Goal: Task Accomplishment & Management: Complete application form

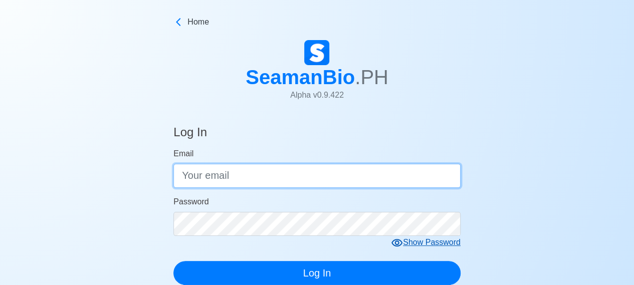
type input "[EMAIL_ADDRESS][DOMAIN_NAME]"
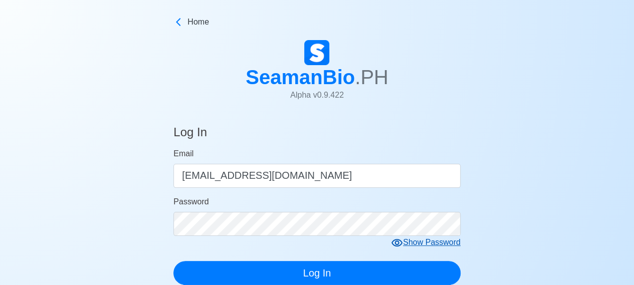
click at [408, 245] on div "Show Password" at bounding box center [426, 243] width 70 height 13
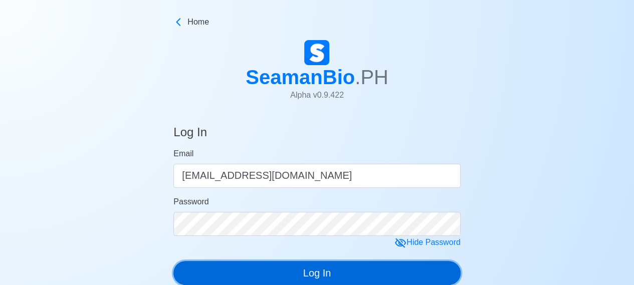
click at [326, 273] on button "Log In" at bounding box center [316, 273] width 287 height 24
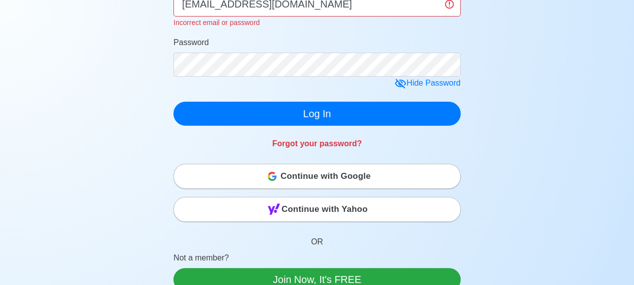
scroll to position [197, 0]
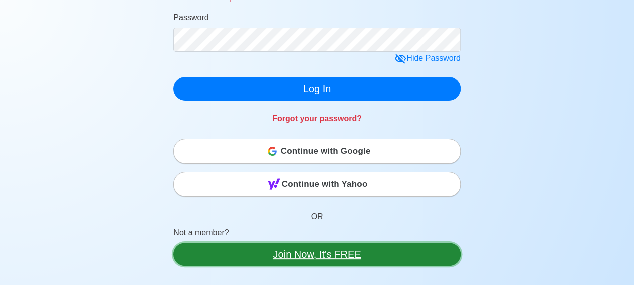
click at [295, 251] on link "Join Now, It's FREE" at bounding box center [316, 254] width 287 height 23
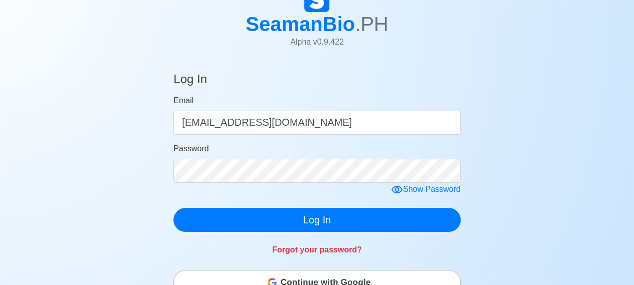
scroll to position [50, 0]
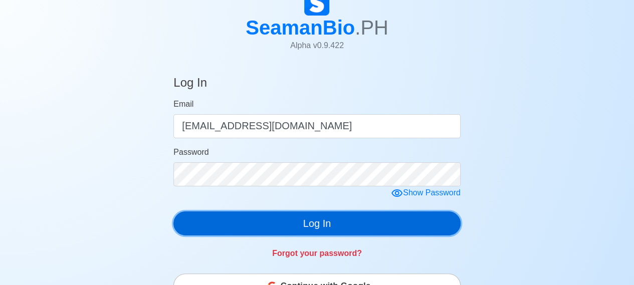
click at [353, 230] on button "Log In" at bounding box center [316, 224] width 287 height 24
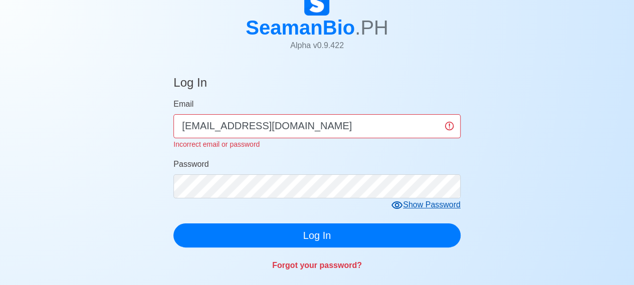
click at [405, 206] on div "Show Password" at bounding box center [426, 205] width 70 height 13
click at [346, 267] on link "Forgot your password?" at bounding box center [317, 265] width 90 height 9
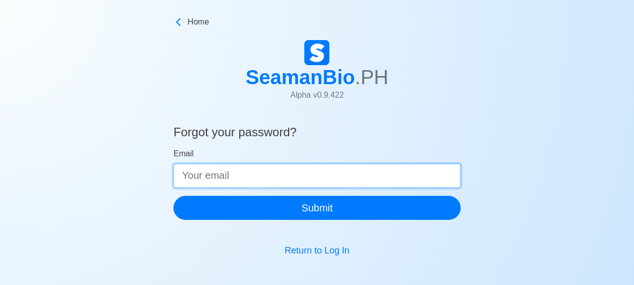
click at [297, 172] on input "Email" at bounding box center [316, 176] width 287 height 24
type input "[EMAIL_ADDRESS][DOMAIN_NAME]"
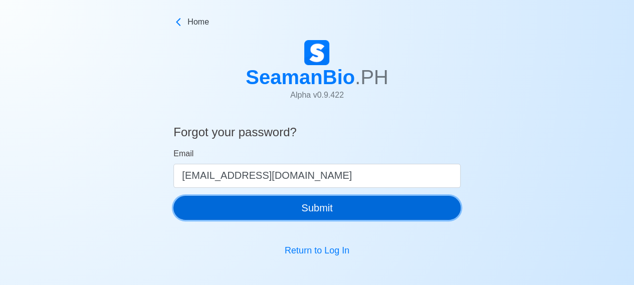
click at [267, 205] on button "Submit" at bounding box center [316, 208] width 287 height 24
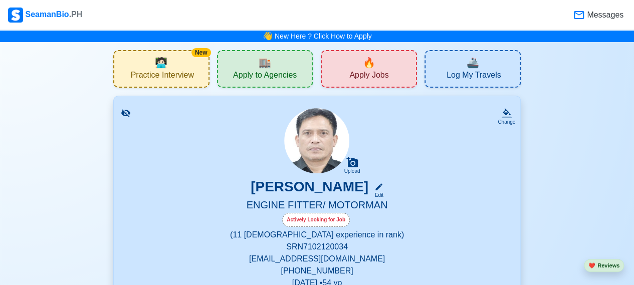
click at [261, 72] on span "Apply to Agencies" at bounding box center [265, 76] width 64 height 13
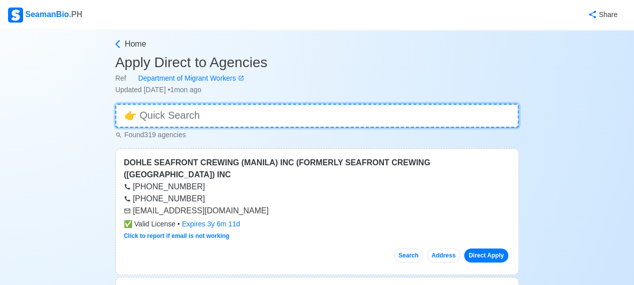
click at [227, 116] on input at bounding box center [317, 116] width 404 height 24
type input "C"
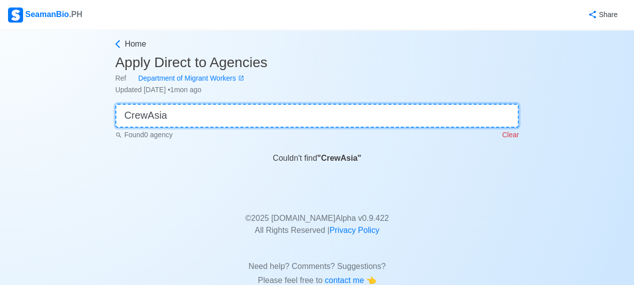
type input "CrewAsia"
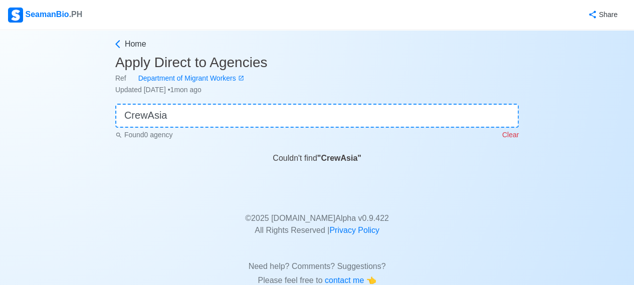
click at [386, 21] on div "Share" at bounding box center [354, 15] width 543 height 28
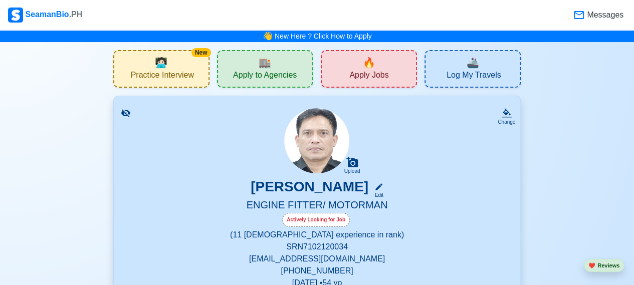
click at [305, 221] on div "Actively Looking for Job" at bounding box center [316, 220] width 68 height 14
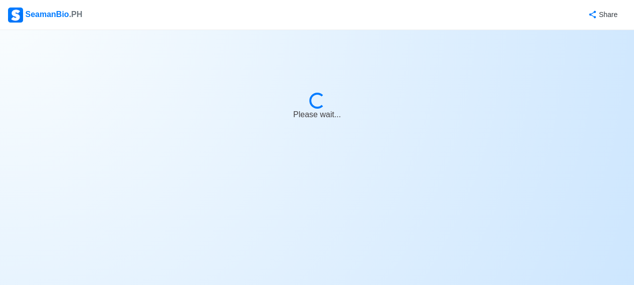
select select "Actively Looking for Job"
select select "Visible for Hiring"
select select "Widowed"
select select "[DEMOGRAPHIC_DATA]"
select select "PH"
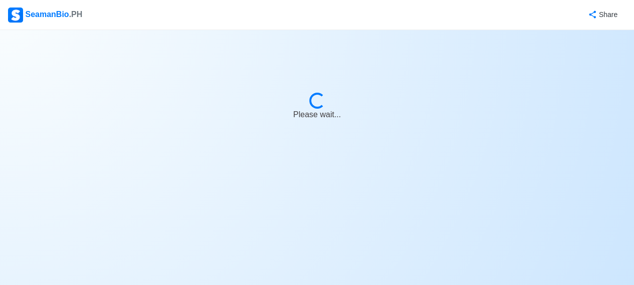
select select "0"
select select "11"
select select "4102416000000"
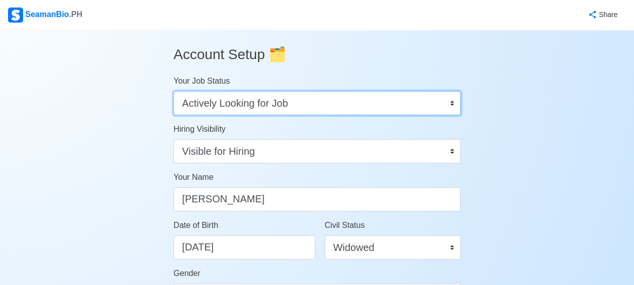
click at [448, 102] on select "Onboard Actively Looking for Job Not Looking for Job" at bounding box center [316, 103] width 287 height 24
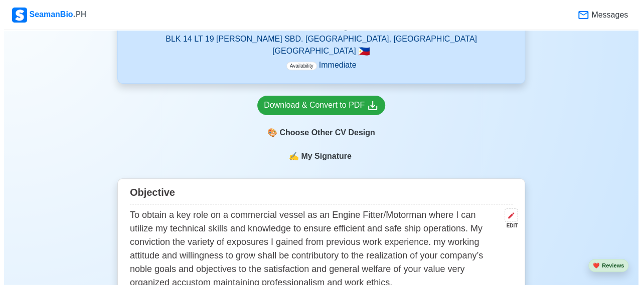
scroll to position [254, 0]
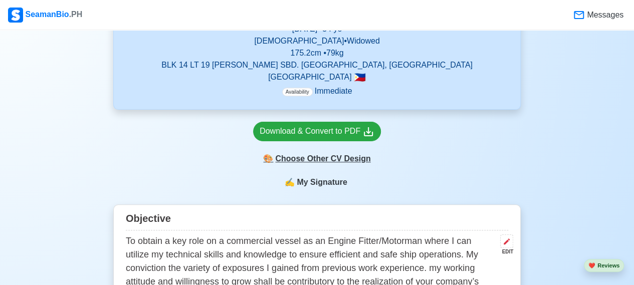
click at [293, 161] on div "🎨 Choose Other CV Design" at bounding box center [317, 158] width 128 height 19
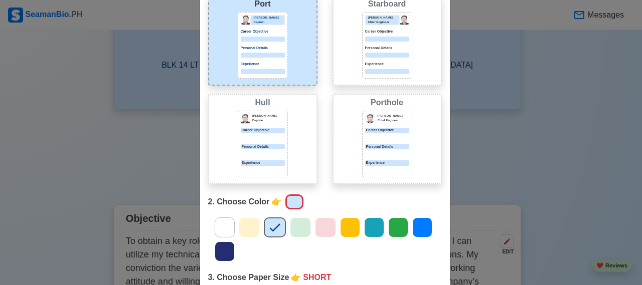
scroll to position [71, 0]
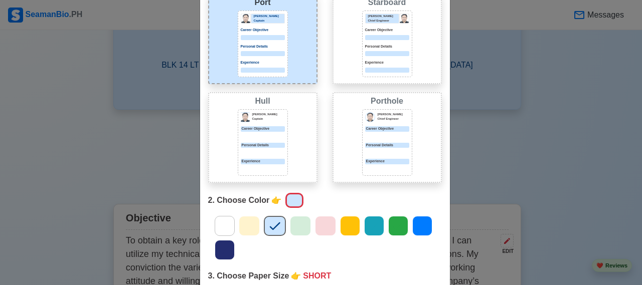
click at [242, 225] on icon at bounding box center [249, 226] width 15 height 15
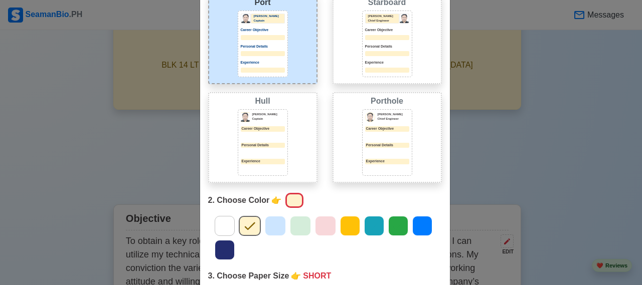
click at [268, 230] on icon at bounding box center [275, 226] width 15 height 15
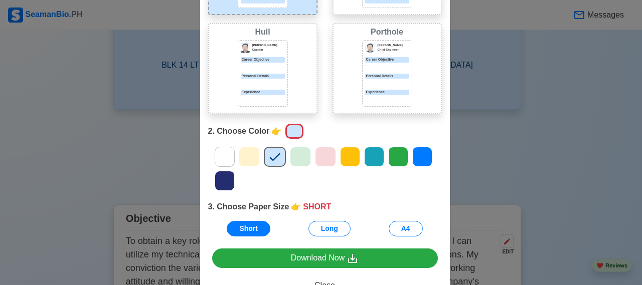
scroll to position [143, 0]
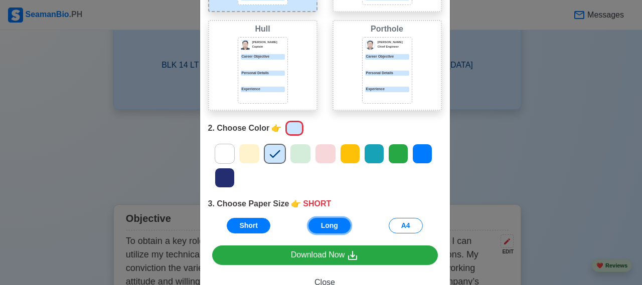
click at [323, 228] on button "Long" at bounding box center [329, 226] width 42 height 16
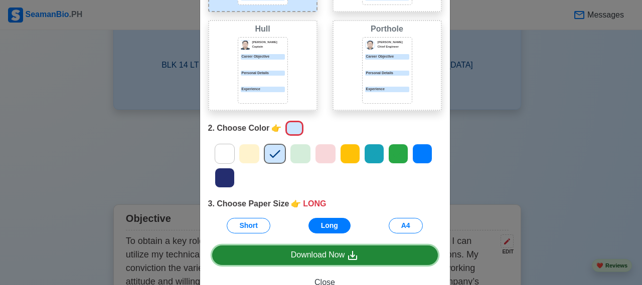
click at [326, 253] on div "Download Now" at bounding box center [325, 255] width 68 height 13
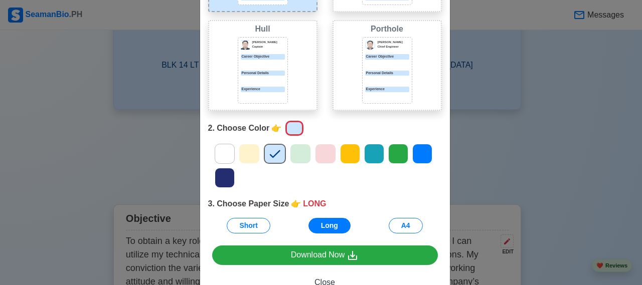
click at [222, 151] on icon at bounding box center [224, 153] width 15 height 15
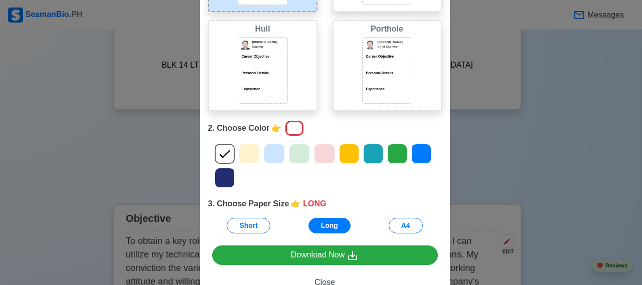
click at [372, 155] on icon at bounding box center [372, 153] width 15 height 15
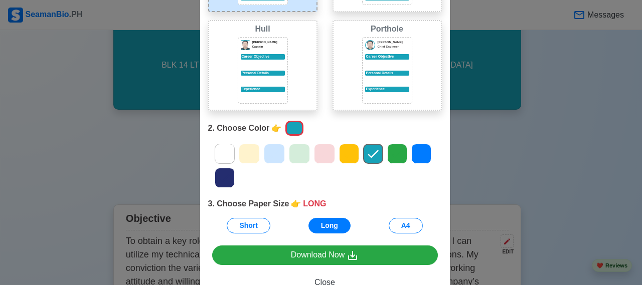
click at [268, 151] on icon at bounding box center [274, 153] width 15 height 15
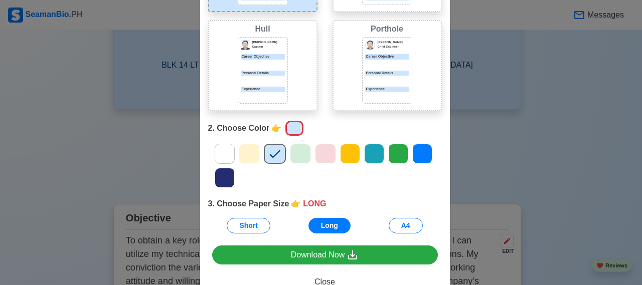
click at [302, 158] on icon at bounding box center [300, 153] width 15 height 15
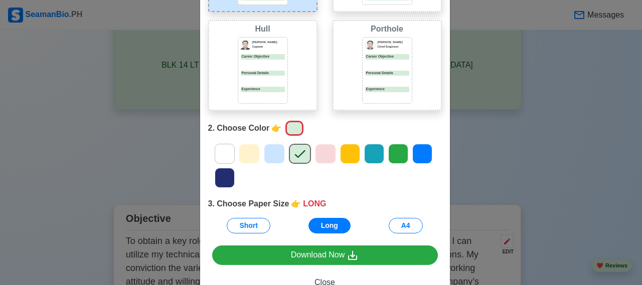
click at [269, 145] on div at bounding box center [274, 154] width 21 height 20
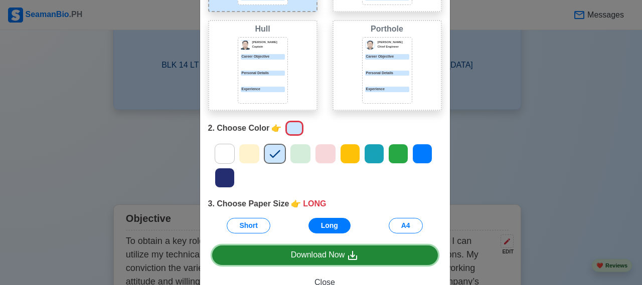
click at [272, 261] on link "Download Now" at bounding box center [325, 256] width 226 height 20
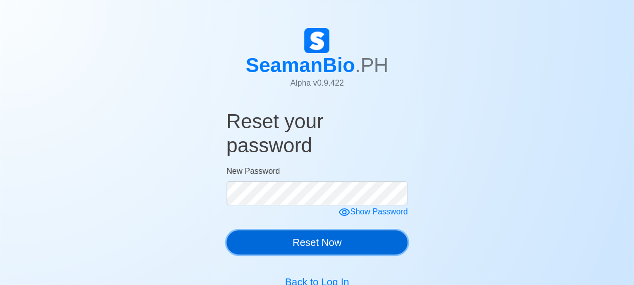
click at [289, 248] on button "Reset Now" at bounding box center [317, 243] width 181 height 24
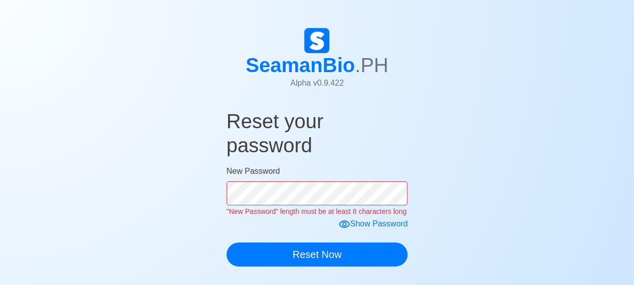
click at [377, 226] on form "New Password "New Password" length must be at least 8 characters long Show Pass…" at bounding box center [317, 215] width 181 height 101
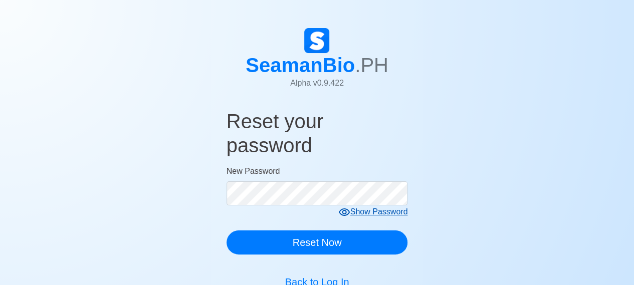
click at [384, 213] on div "Show Password" at bounding box center [373, 212] width 70 height 13
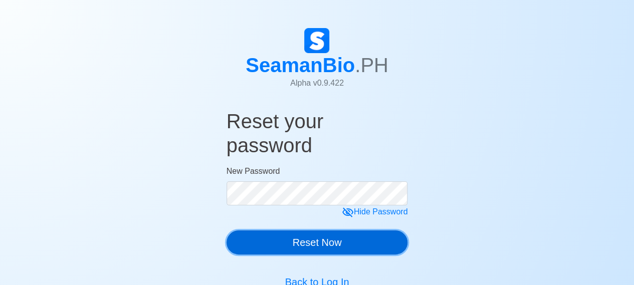
click at [355, 240] on button "Reset Now" at bounding box center [317, 243] width 181 height 24
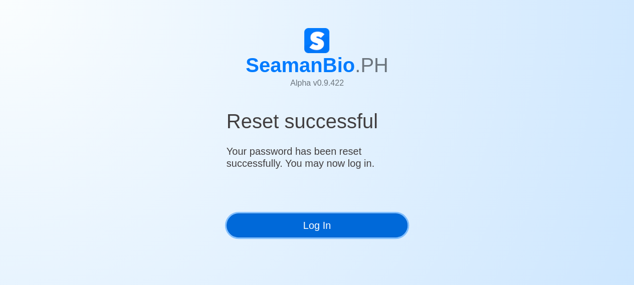
click at [267, 220] on link "Log In" at bounding box center [317, 226] width 181 height 24
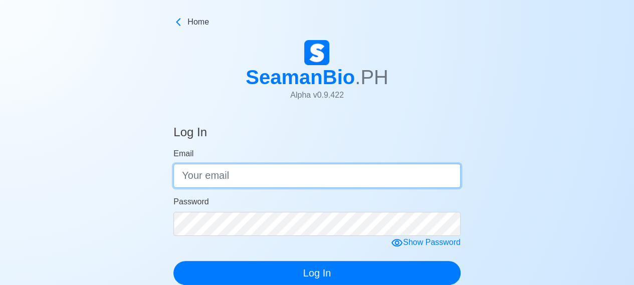
type input "[EMAIL_ADDRESS][DOMAIN_NAME]"
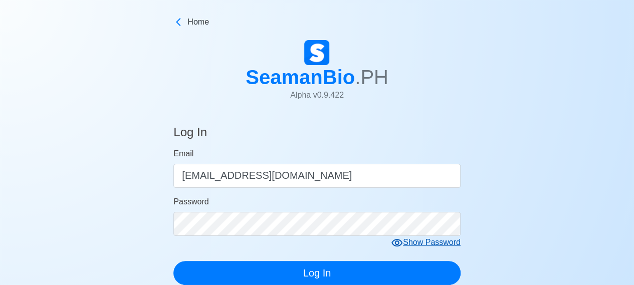
click at [412, 240] on div "Show Password" at bounding box center [426, 243] width 70 height 13
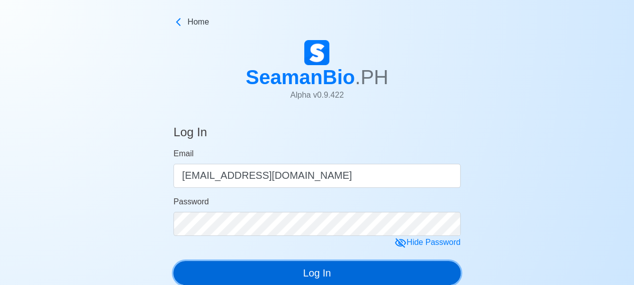
click at [342, 276] on button "Log In" at bounding box center [316, 273] width 287 height 24
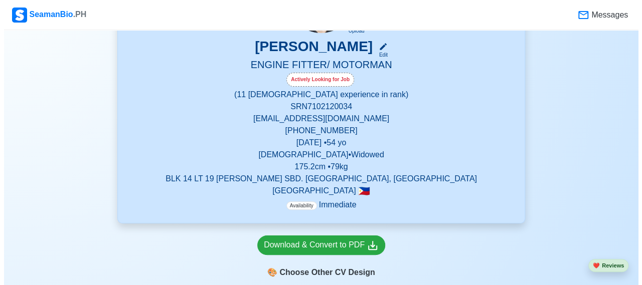
scroll to position [182, 0]
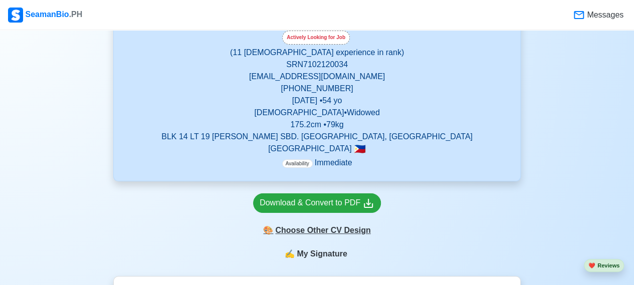
click at [300, 231] on div "🎨 Choose Other CV Design" at bounding box center [317, 230] width 128 height 19
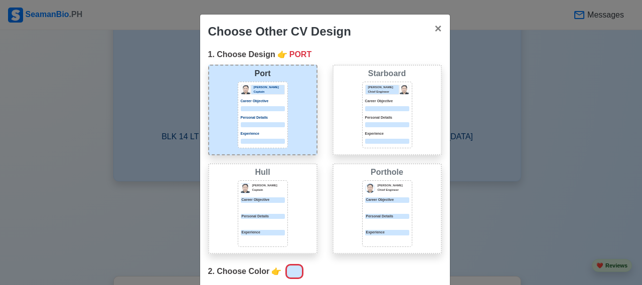
click at [366, 107] on div at bounding box center [387, 108] width 44 height 5
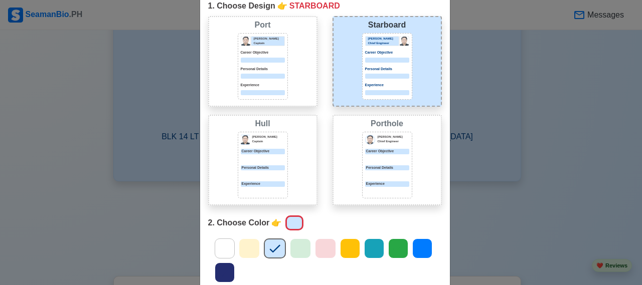
scroll to position [92, 0]
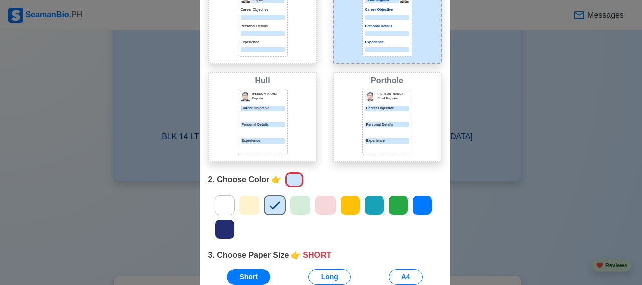
click at [293, 201] on icon at bounding box center [300, 205] width 15 height 15
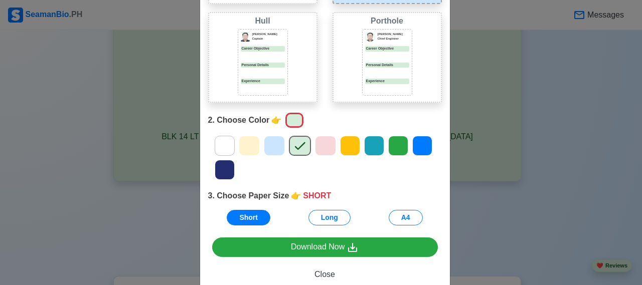
scroll to position [152, 0]
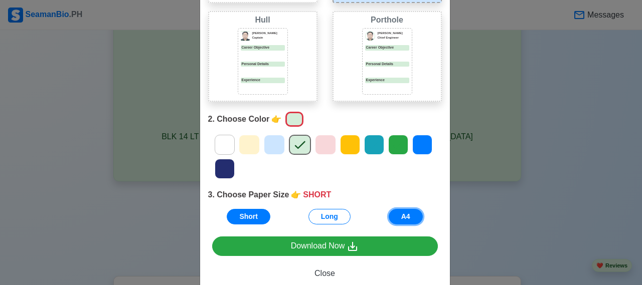
click at [406, 218] on button "A4" at bounding box center [405, 217] width 34 height 16
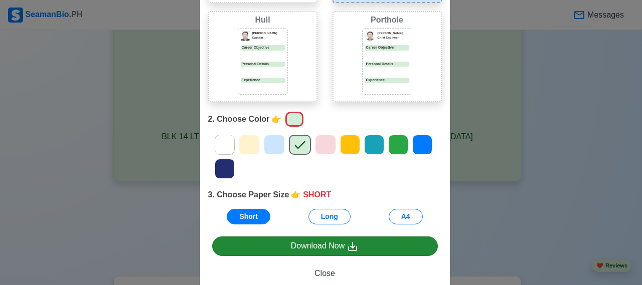
click at [312, 242] on link "Download Now" at bounding box center [325, 247] width 226 height 20
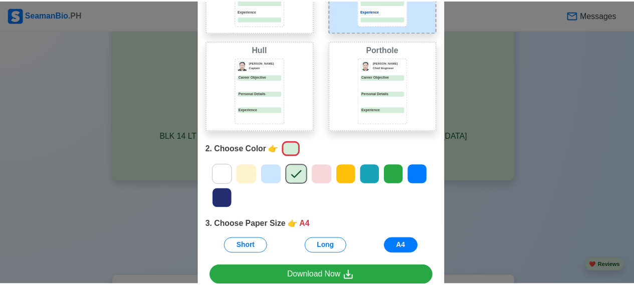
scroll to position [176, 0]
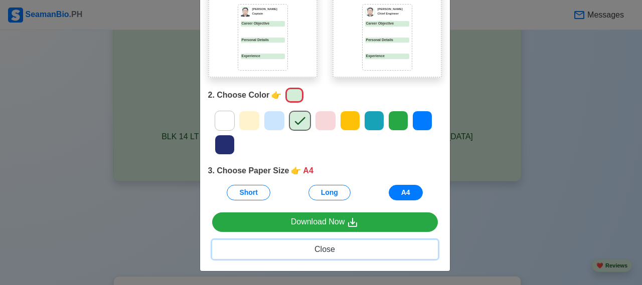
click at [321, 249] on span "Close" at bounding box center [324, 249] width 21 height 9
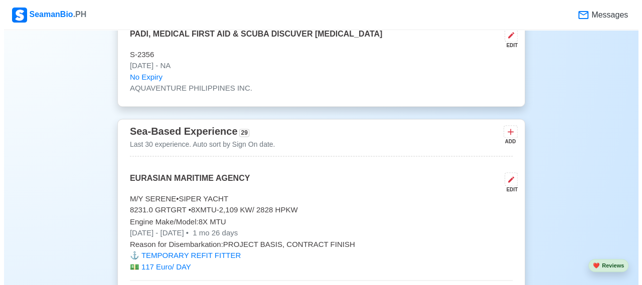
scroll to position [2575, 0]
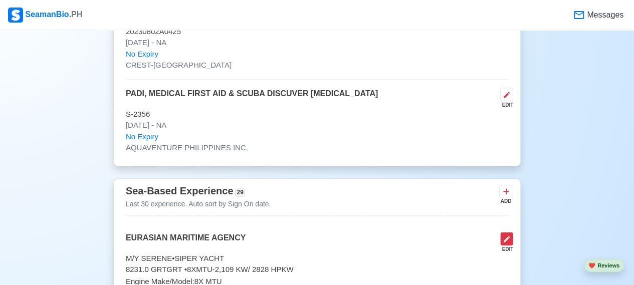
click at [509, 235] on icon at bounding box center [507, 239] width 8 height 8
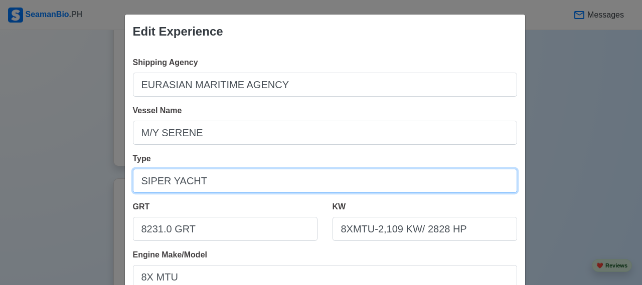
click at [146, 180] on input "SIPER YACHT" at bounding box center [325, 181] width 384 height 24
click at [166, 179] on input "SUPER YACHT" at bounding box center [325, 181] width 384 height 24
click at [197, 182] on input "Super YACHT" at bounding box center [325, 181] width 384 height 24
type input "Super Yacht"
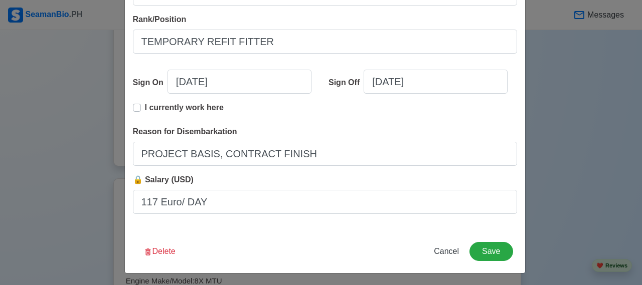
scroll to position [285, 0]
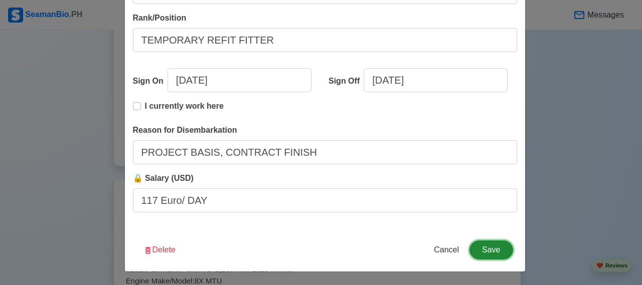
click at [491, 248] on button "Save" at bounding box center [490, 250] width 43 height 19
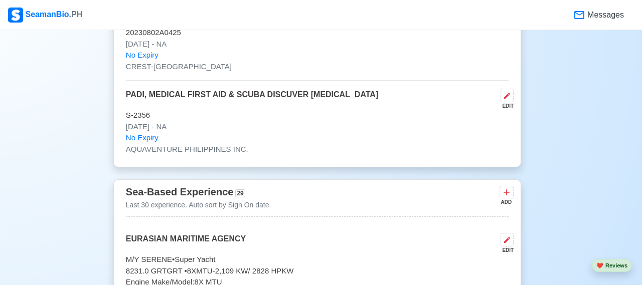
scroll to position [2575, 0]
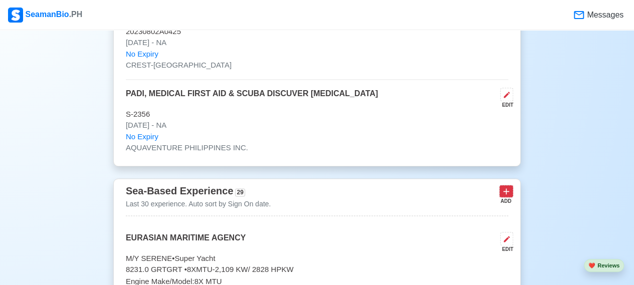
click at [504, 186] on icon at bounding box center [506, 191] width 10 height 10
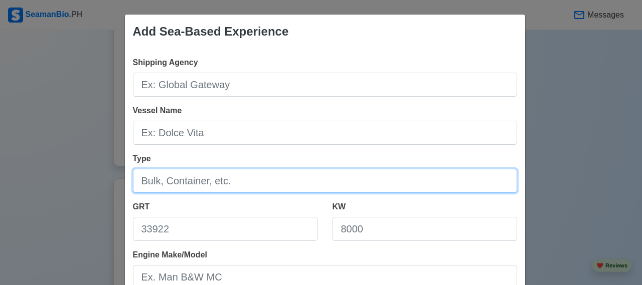
click at [504, 179] on input "Type" at bounding box center [325, 181] width 384 height 24
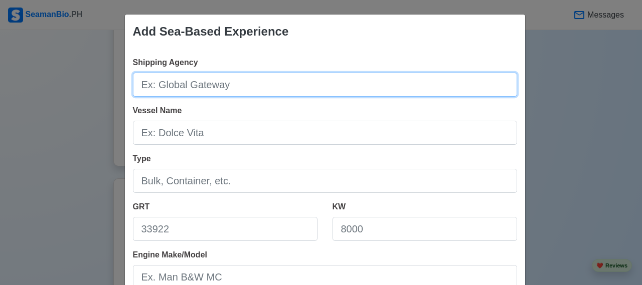
click at [247, 87] on input "Shipping Agency" at bounding box center [325, 85] width 384 height 24
type input "EURASIAN MARITIME AGENCY"
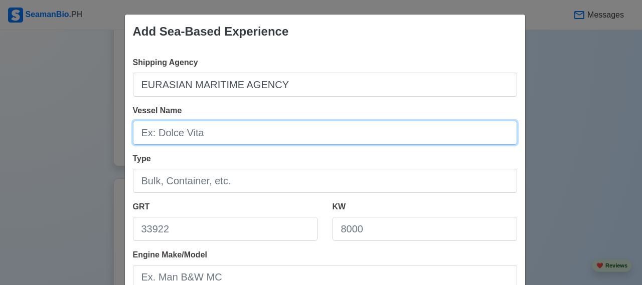
click at [220, 136] on input "Vessel Name" at bounding box center [325, 133] width 384 height 24
type input "M/Y SERENE"
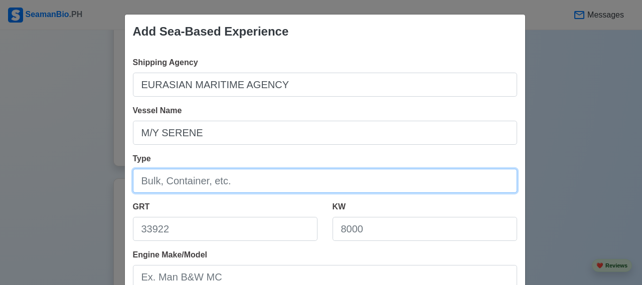
click at [239, 181] on input "Type" at bounding box center [325, 181] width 384 height 24
type input "Super Yacht"
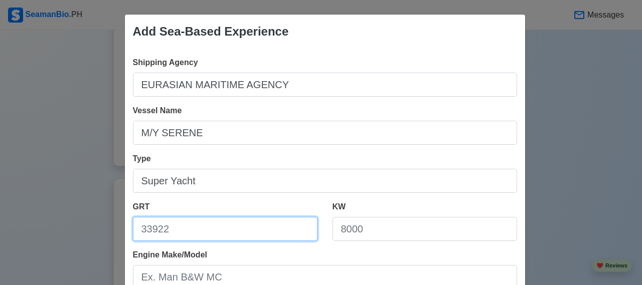
click at [224, 223] on input "GRT" at bounding box center [225, 229] width 184 height 24
type input "8231.0 GRT"
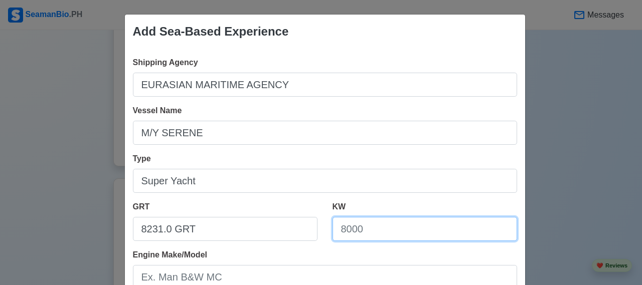
click at [383, 232] on input "KW" at bounding box center [424, 229] width 184 height 24
type input "8XMTU-2,109 KW/ 2828 HP"
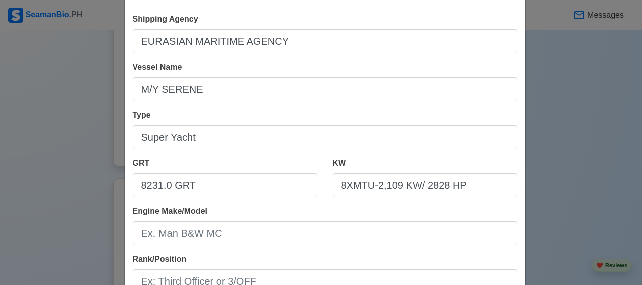
scroll to position [59, 0]
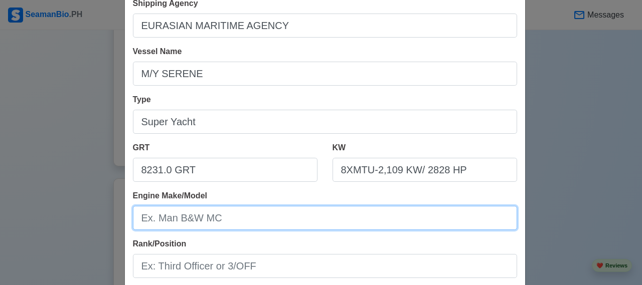
click at [238, 223] on input "Engine Make/Model" at bounding box center [325, 218] width 384 height 24
type input "8X MTU"
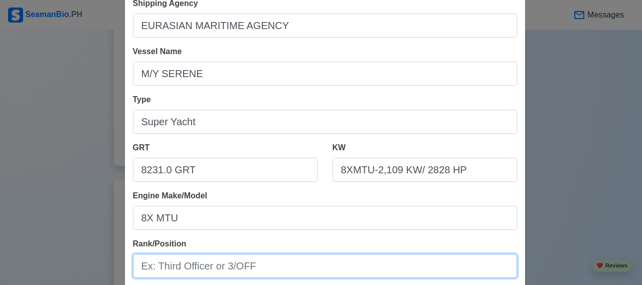
click at [265, 263] on input "Rank/Position" at bounding box center [325, 266] width 384 height 24
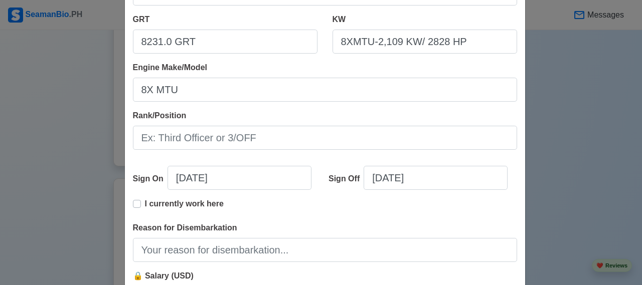
scroll to position [186, 0]
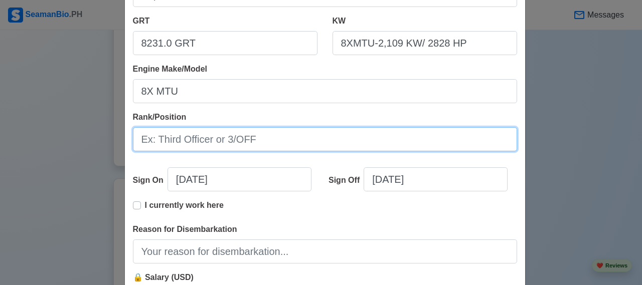
click at [293, 144] on input "Rank/Position" at bounding box center [325, 139] width 384 height 24
click at [293, 144] on input "t" at bounding box center [325, 139] width 384 height 24
type input "t"
type input "Temporary Fitter"
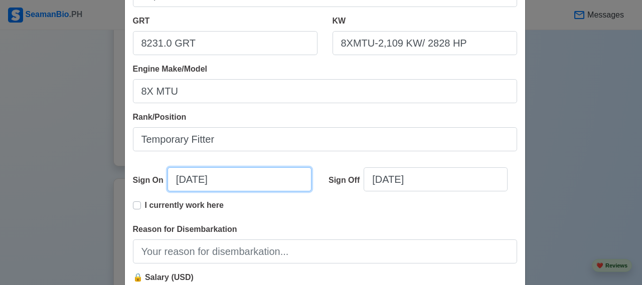
select select "****"
select select "*********"
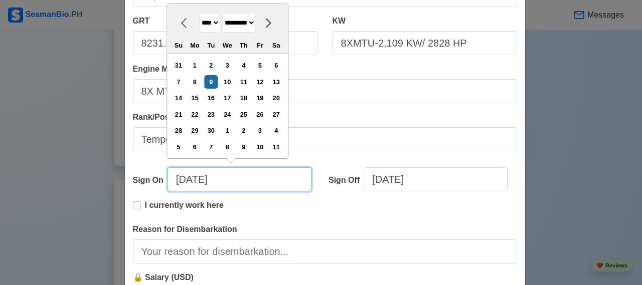
click at [261, 184] on input "[DATE]" at bounding box center [239, 179] width 144 height 24
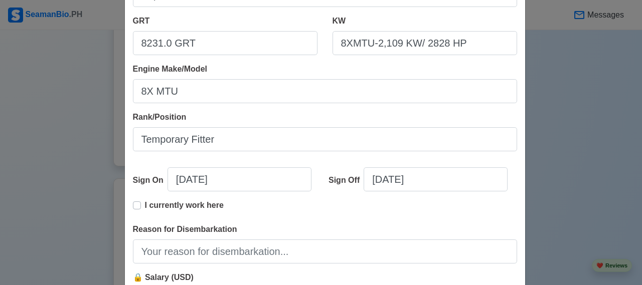
click at [145, 204] on label "I currently work here" at bounding box center [184, 210] width 79 height 20
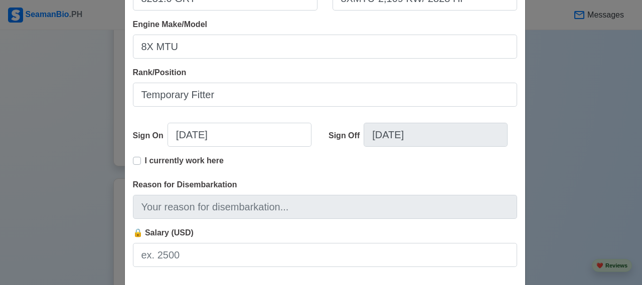
scroll to position [247, 0]
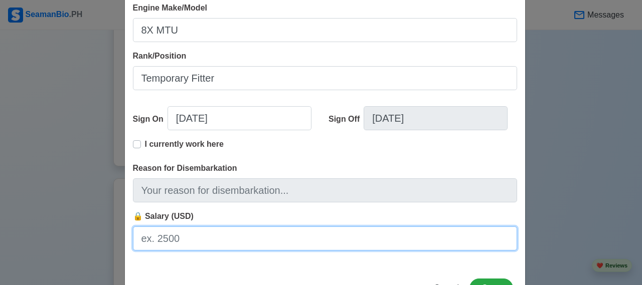
click at [252, 240] on input "🔒 Salary (USD)" at bounding box center [325, 239] width 384 height 24
type input "4000 euro"
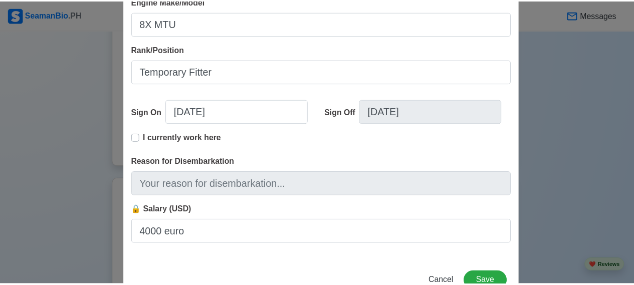
scroll to position [285, 0]
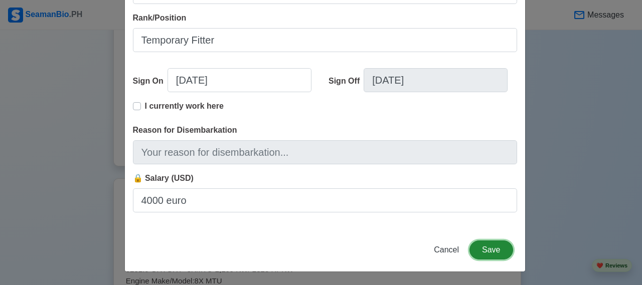
click at [486, 247] on button "Save" at bounding box center [490, 250] width 43 height 19
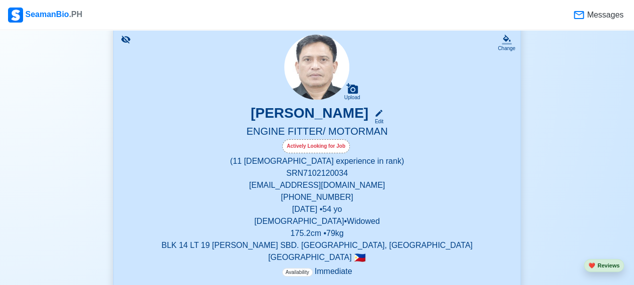
scroll to position [0, 0]
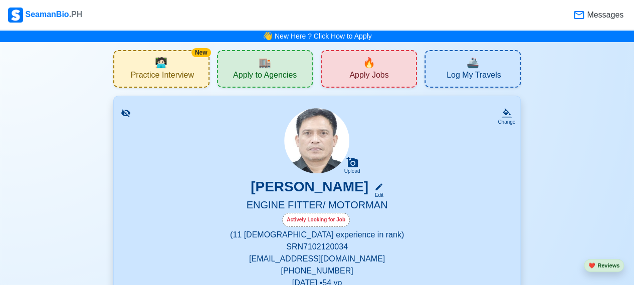
click at [335, 66] on div "🔥 Apply Jobs" at bounding box center [369, 69] width 96 height 38
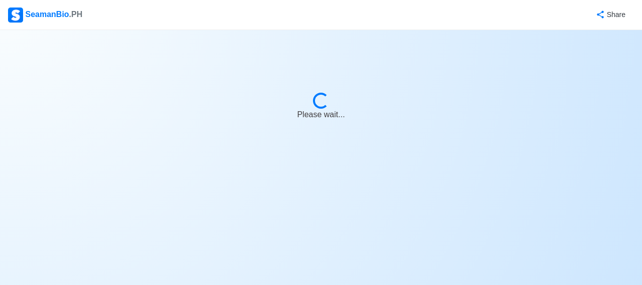
select select "Fitter"
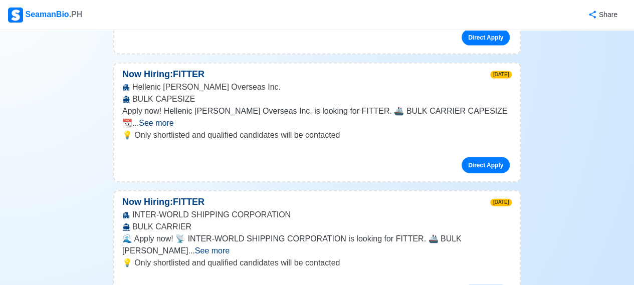
scroll to position [5340, 0]
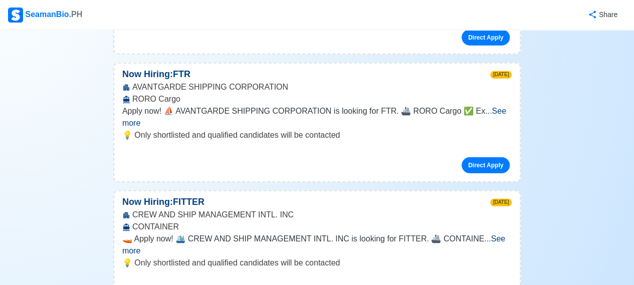
scroll to position [7099, 0]
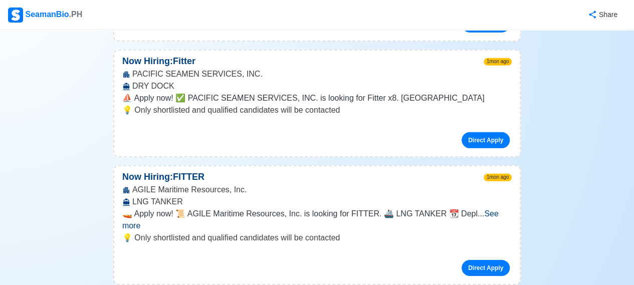
scroll to position [12845, 0]
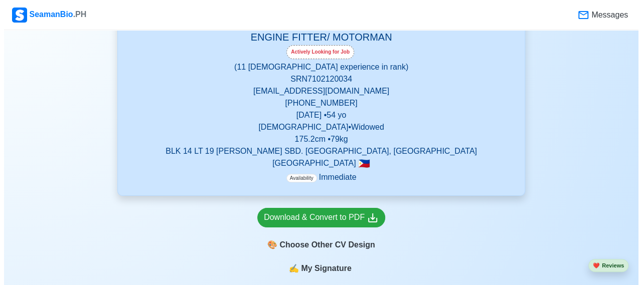
scroll to position [185, 0]
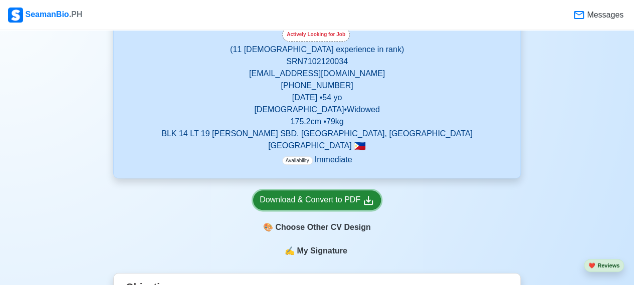
click at [304, 204] on div "Download & Convert to PDF" at bounding box center [317, 200] width 115 height 13
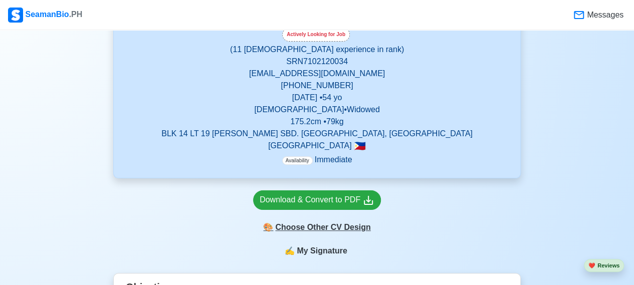
click at [296, 228] on div "🎨 Choose Other CV Design" at bounding box center [317, 227] width 128 height 19
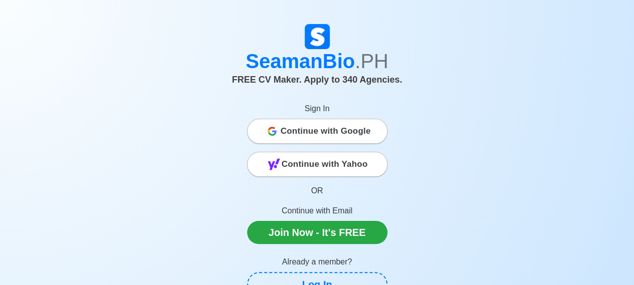
scroll to position [185, 0]
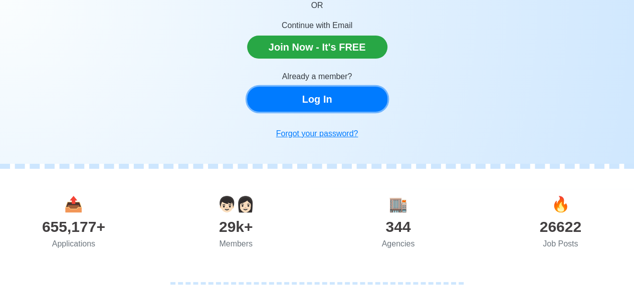
click at [289, 96] on link "Log In" at bounding box center [317, 99] width 140 height 25
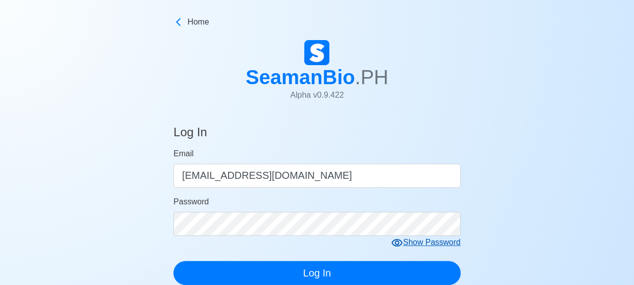
click at [444, 239] on div "Show Password" at bounding box center [426, 243] width 70 height 13
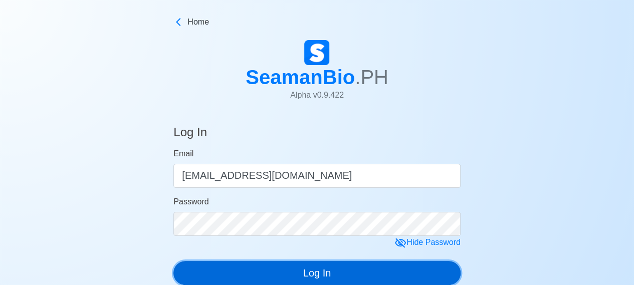
click at [353, 268] on button "Log In" at bounding box center [316, 273] width 287 height 24
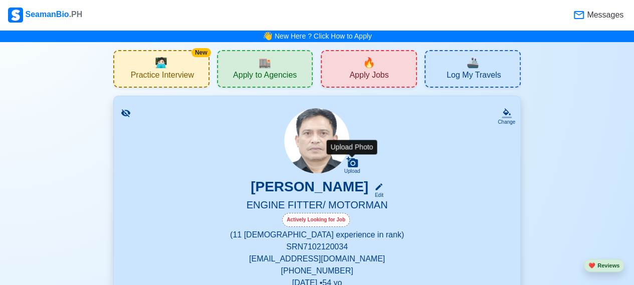
click at [353, 164] on icon at bounding box center [352, 162] width 12 height 11
click at [0, 0] on input "Upload" at bounding box center [0, 0] width 0 height 0
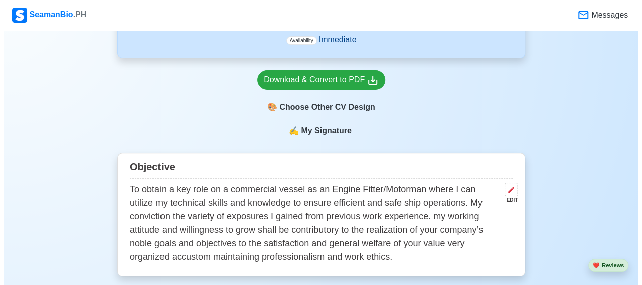
scroll to position [323, 0]
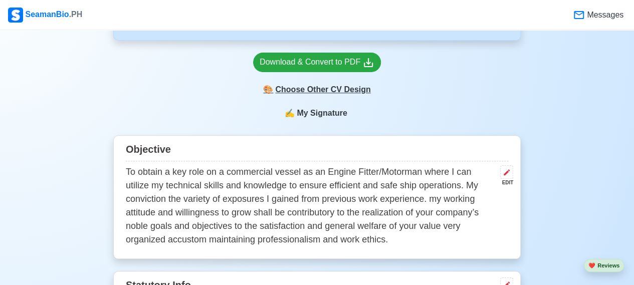
click at [290, 92] on div "🎨 Choose Other CV Design" at bounding box center [317, 89] width 128 height 19
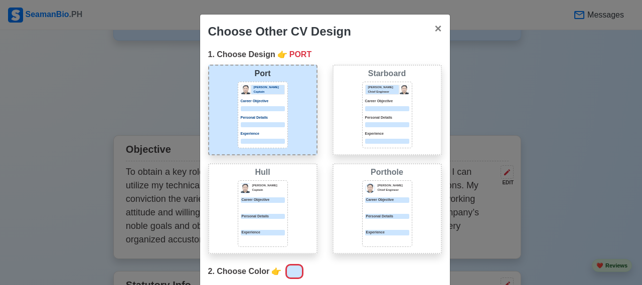
click at [371, 94] on div "[PERSON_NAME] Chief Engineer" at bounding box center [382, 90] width 34 height 10
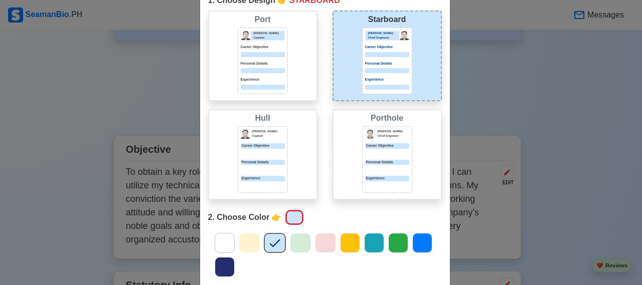
scroll to position [55, 0]
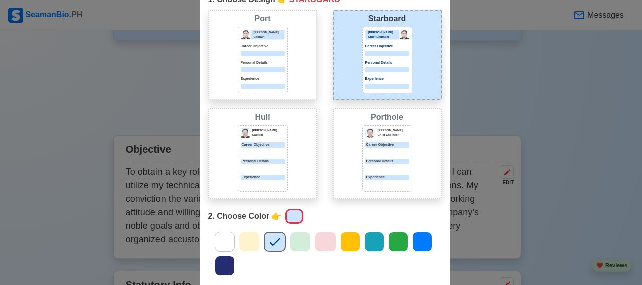
click at [298, 239] on icon at bounding box center [300, 242] width 15 height 15
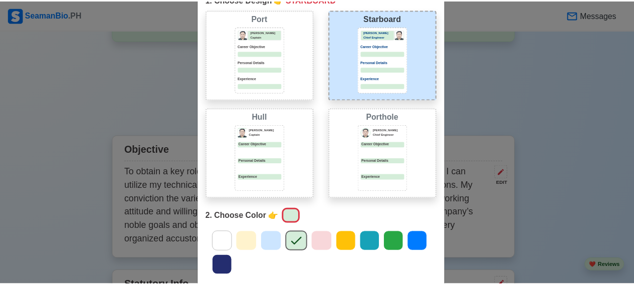
scroll to position [163, 0]
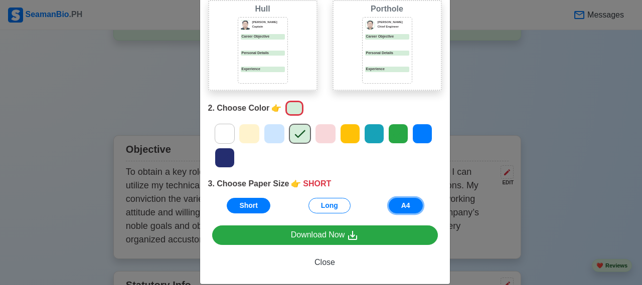
click at [401, 207] on button "A4" at bounding box center [405, 206] width 34 height 16
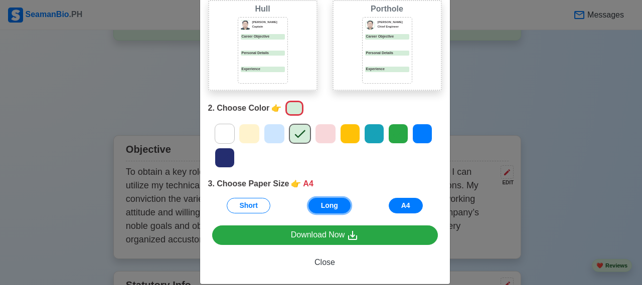
click at [325, 205] on button "Long" at bounding box center [329, 206] width 42 height 16
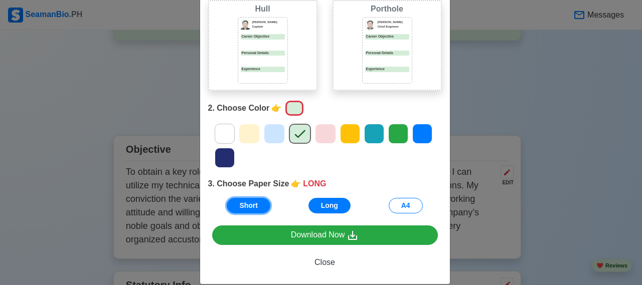
click at [256, 207] on button "Short" at bounding box center [249, 206] width 44 height 16
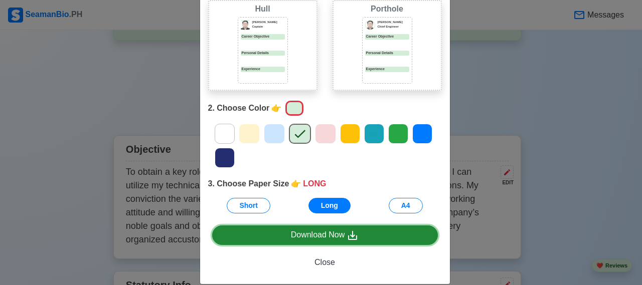
click at [312, 235] on link "Download Now" at bounding box center [325, 236] width 226 height 20
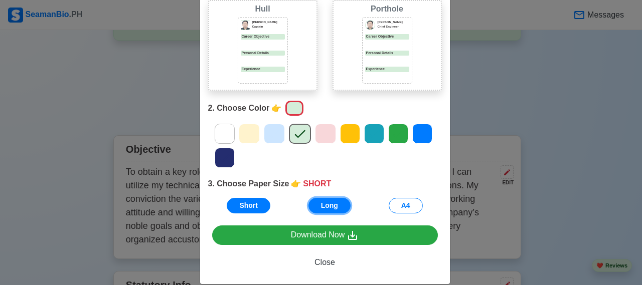
click at [336, 202] on button "Long" at bounding box center [329, 206] width 42 height 16
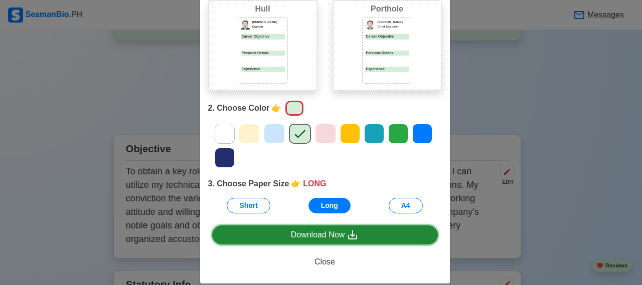
click at [313, 234] on link "Download Now" at bounding box center [325, 235] width 226 height 19
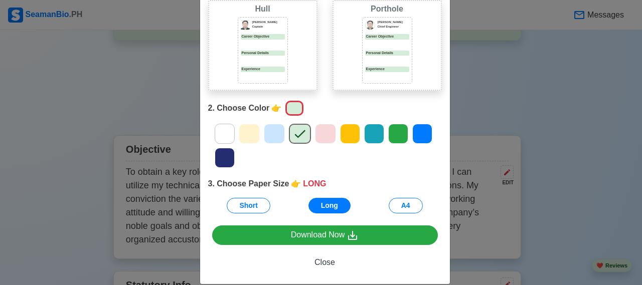
click at [310, 245] on div "Download Now Close" at bounding box center [325, 255] width 250 height 59
click at [329, 272] on div "Download Now Close" at bounding box center [325, 255] width 250 height 59
click at [322, 263] on span "Close" at bounding box center [324, 262] width 21 height 9
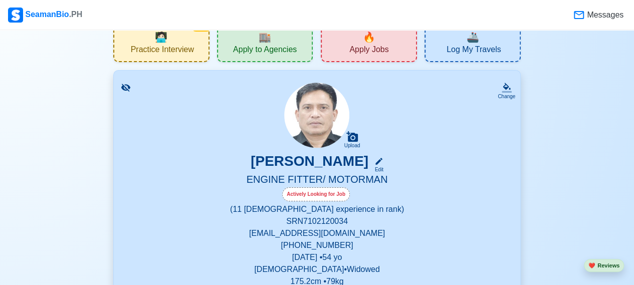
scroll to position [17, 0]
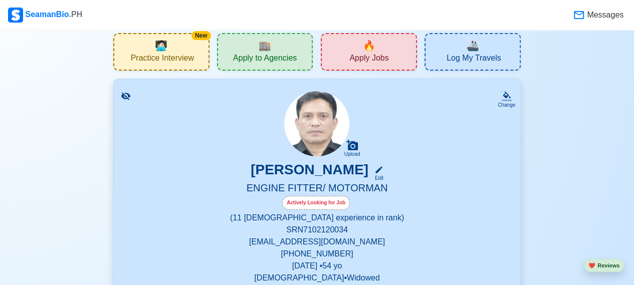
click at [294, 49] on div "🏬 Apply to Agencies" at bounding box center [265, 52] width 96 height 38
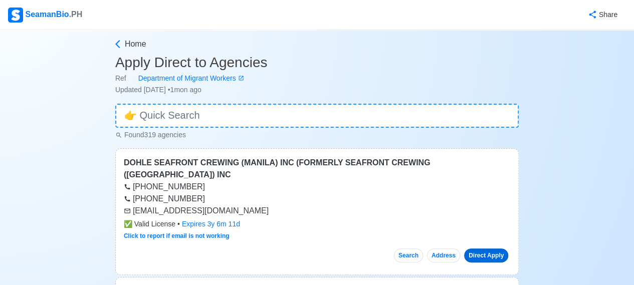
click at [476, 249] on link "Direct Apply" at bounding box center [486, 256] width 44 height 14
click at [412, 249] on button "Search" at bounding box center [408, 256] width 29 height 14
